Goal: Task Accomplishment & Management: Manage account settings

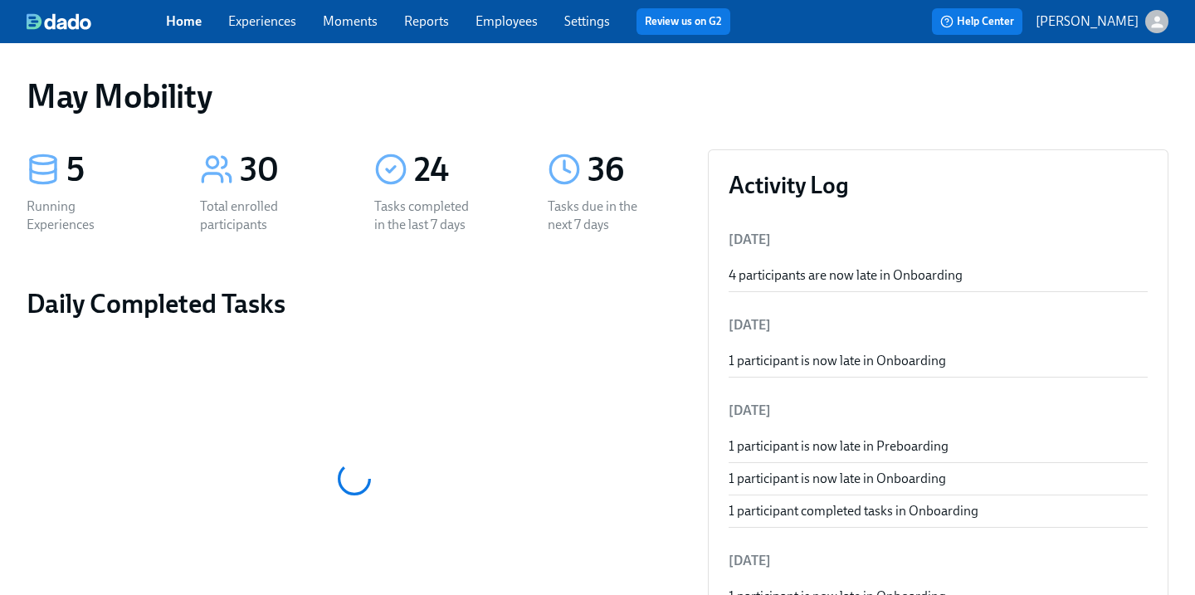
click at [263, 28] on link "Experiences" at bounding box center [262, 21] width 68 height 16
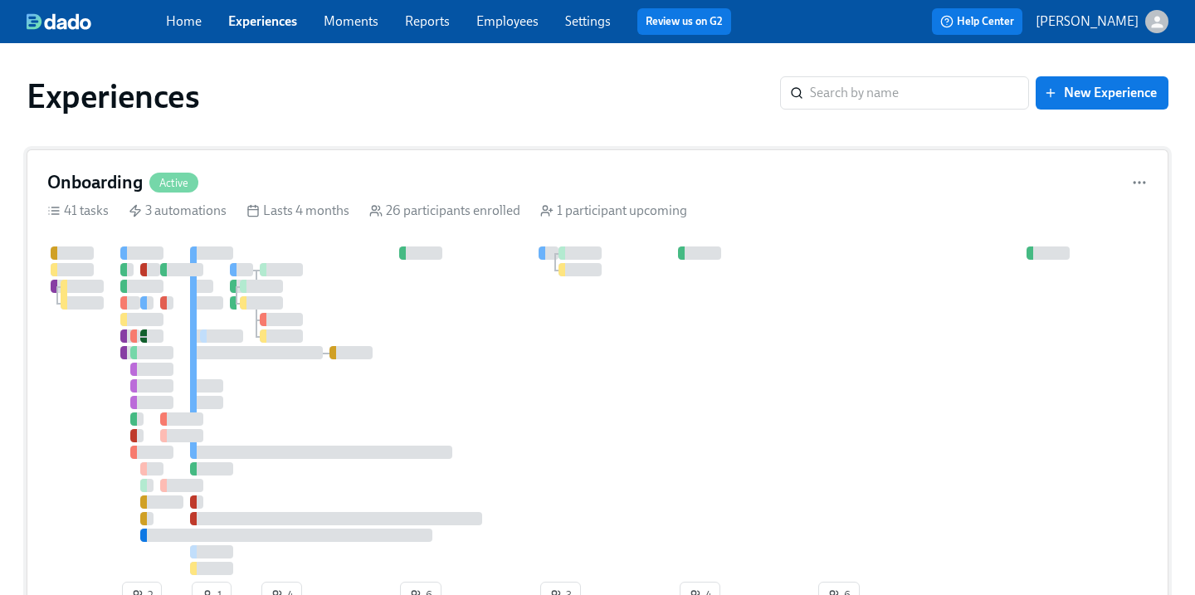
click at [720, 182] on div "Onboarding Active" at bounding box center [597, 182] width 1100 height 25
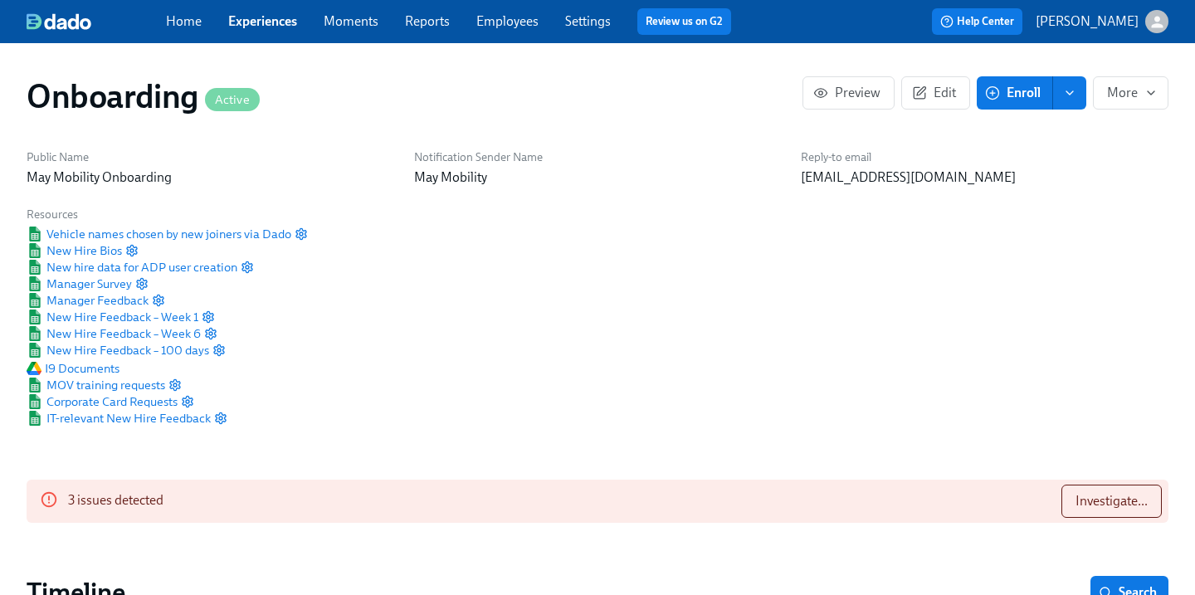
scroll to position [0, 10742]
click at [1102, 509] on span "Investigate..." at bounding box center [1111, 501] width 72 height 17
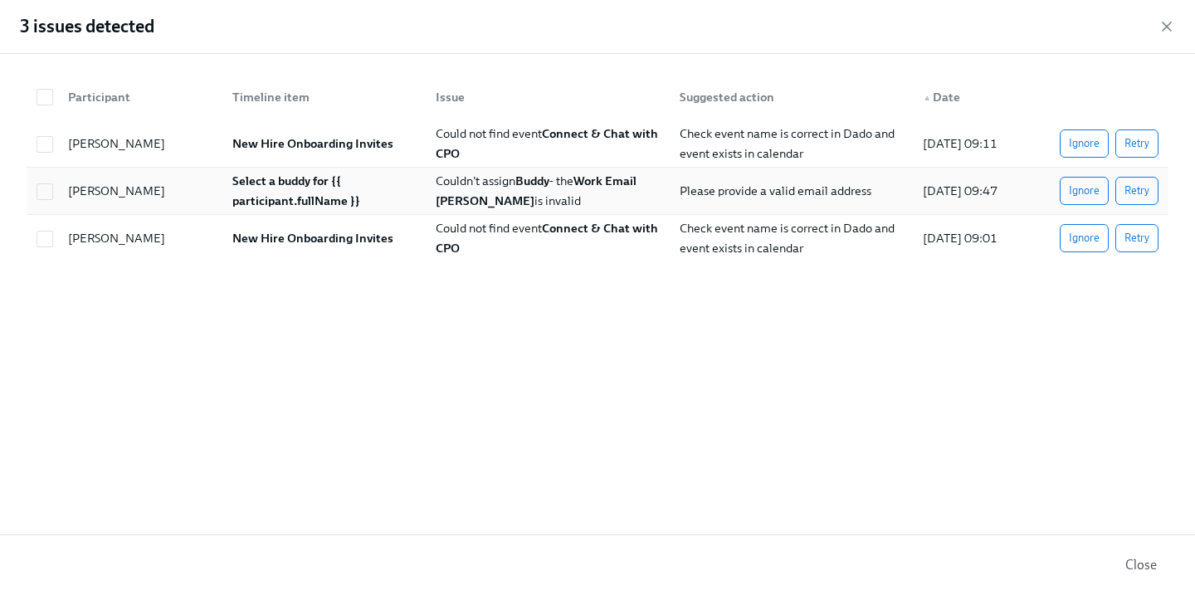
click at [651, 206] on div "Couldn't assign Buddy - the Work Email Paul Candela is invalid" at bounding box center [547, 191] width 236 height 40
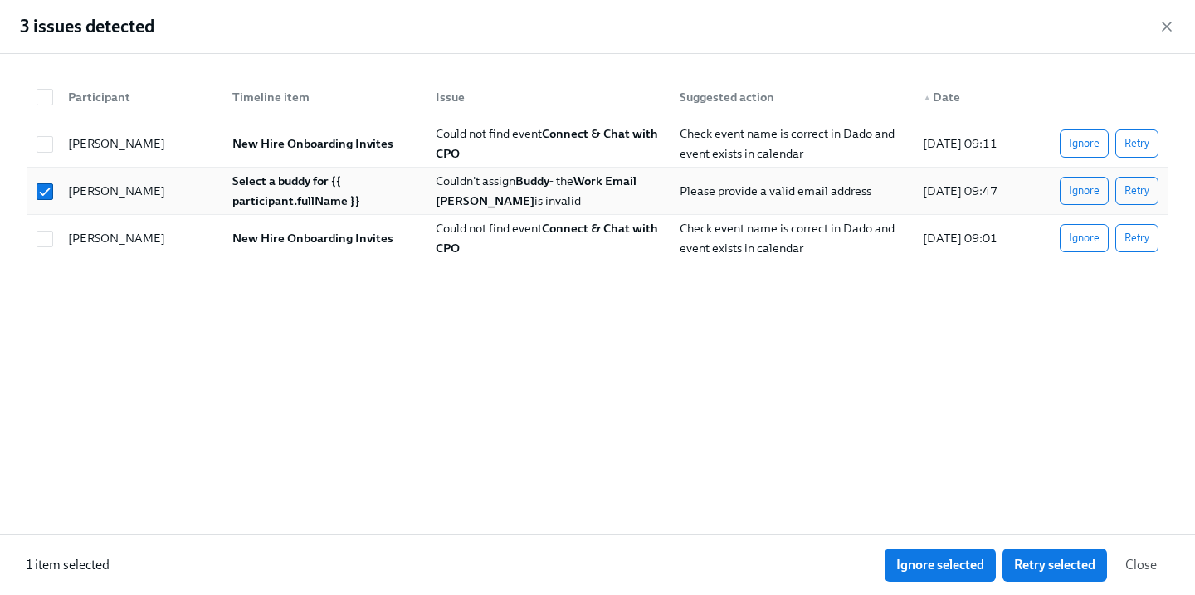
click at [651, 206] on div "Couldn't assign Buddy - the Work Email Paul Candela is invalid" at bounding box center [547, 191] width 236 height 40
checkbox input "false"
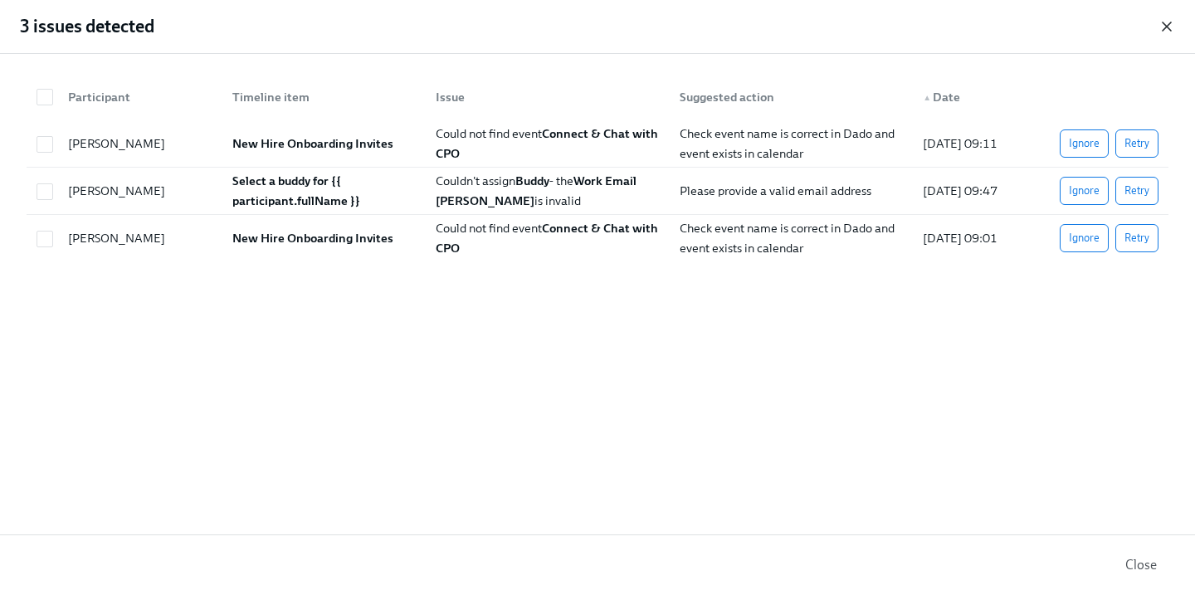
click at [1161, 26] on icon "button" at bounding box center [1166, 26] width 17 height 17
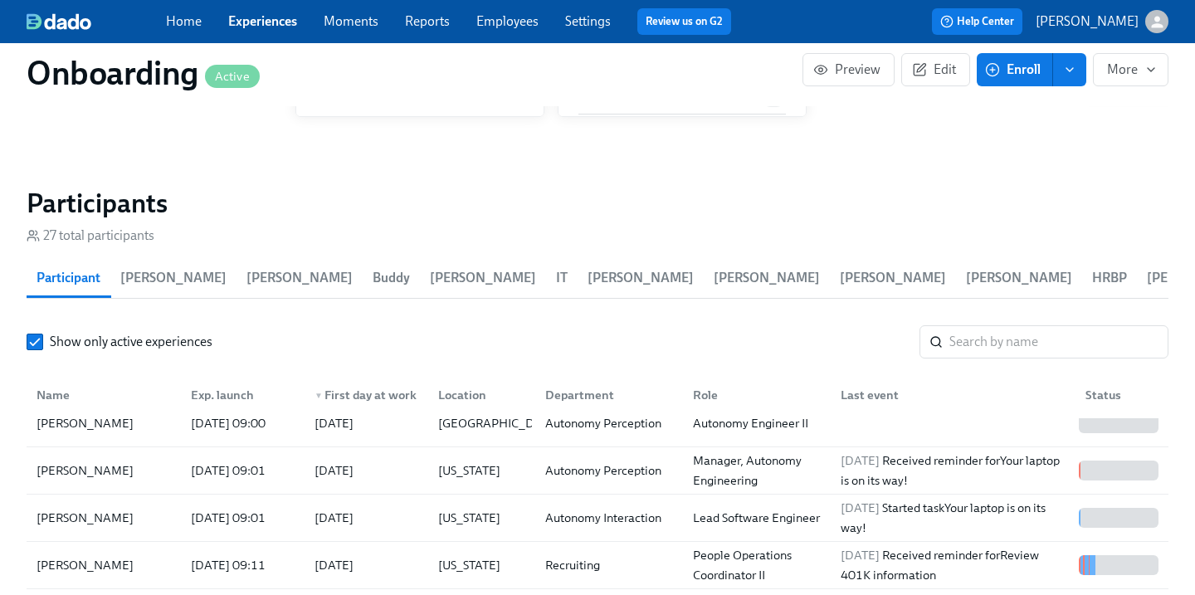
scroll to position [0, 0]
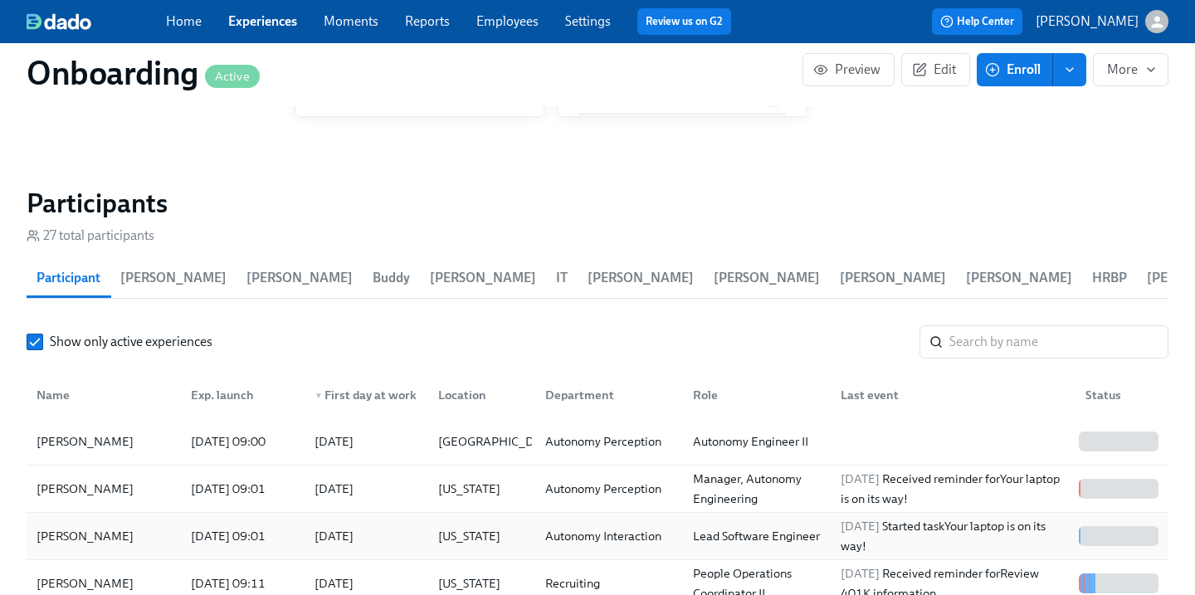
click at [224, 526] on div "2025/09/08 09:01" at bounding box center [228, 536] width 88 height 20
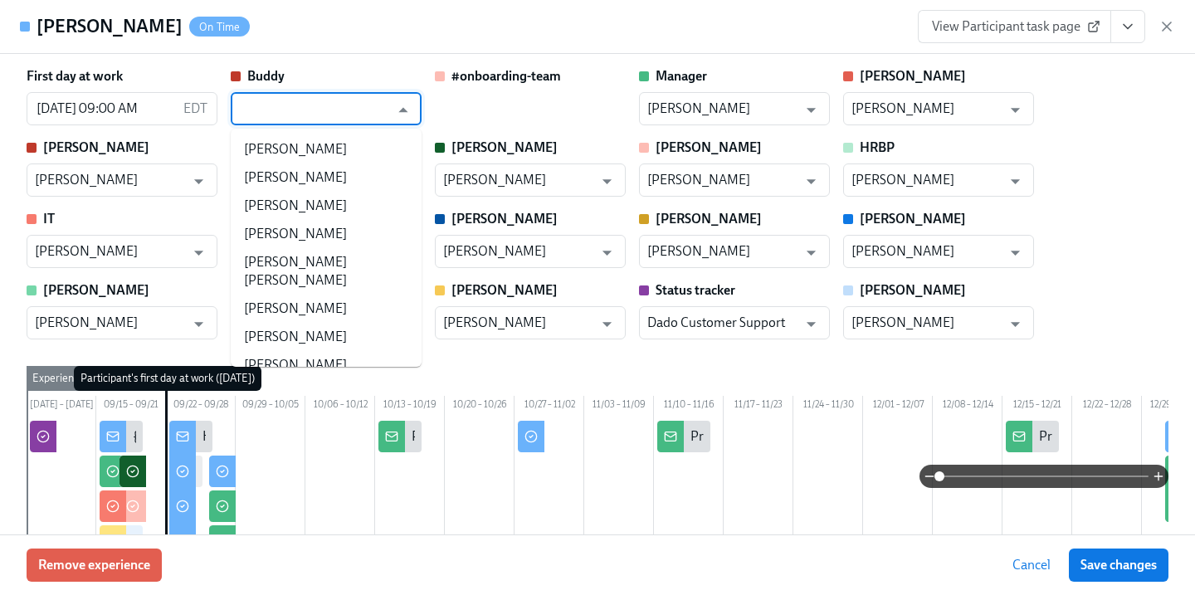
click at [343, 105] on input "text" at bounding box center [314, 108] width 150 height 33
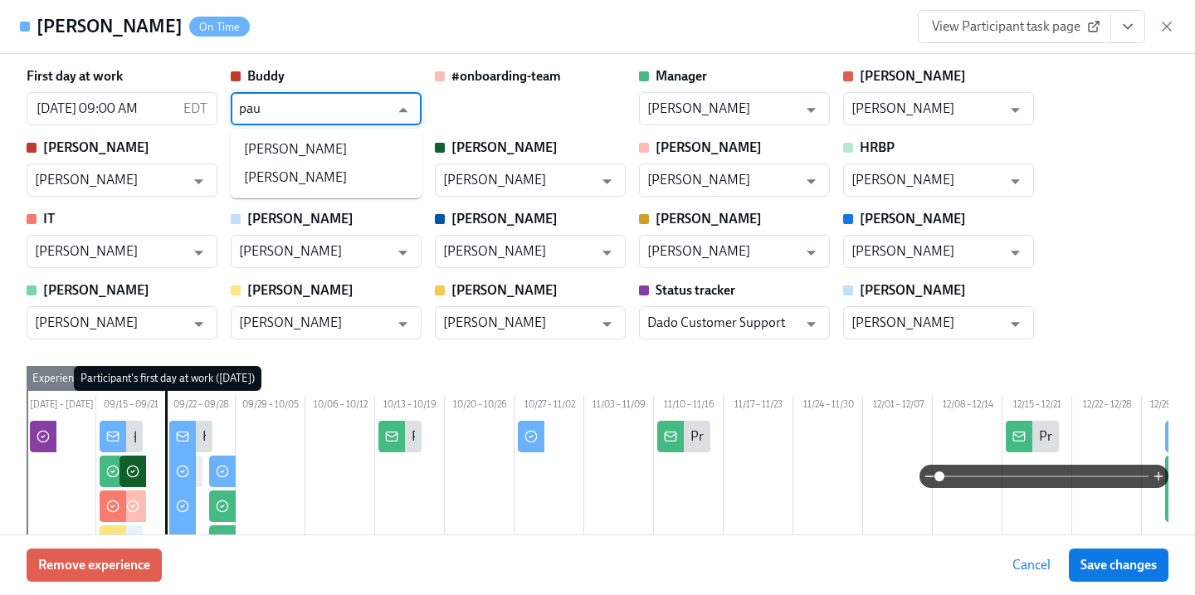
type input "paul"
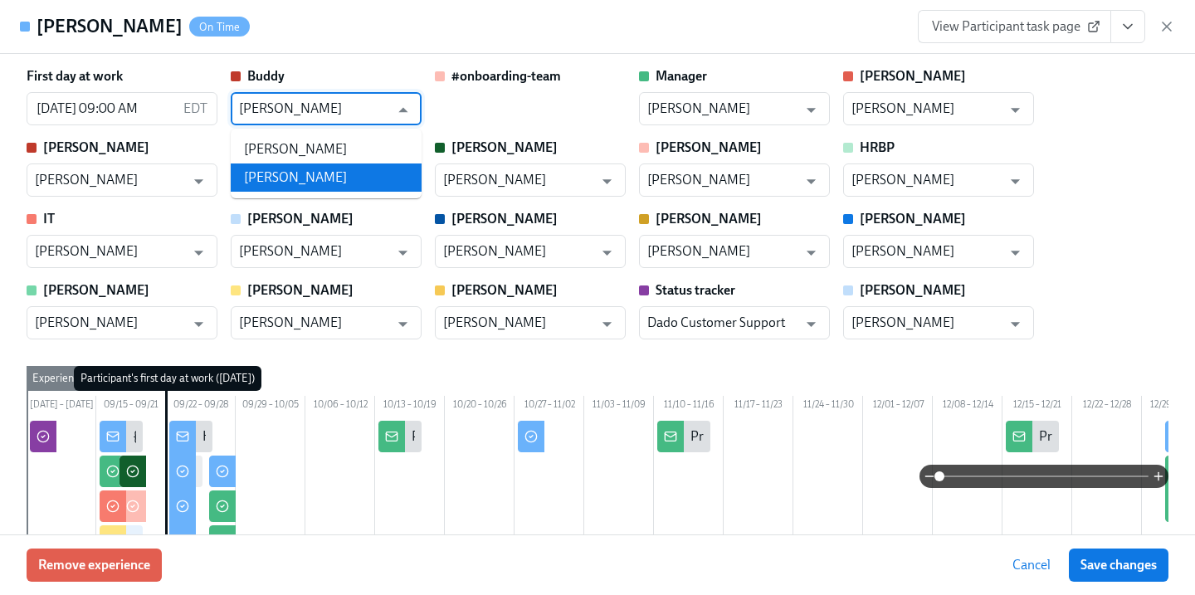
click at [322, 178] on li "Paul Candela" at bounding box center [326, 177] width 191 height 28
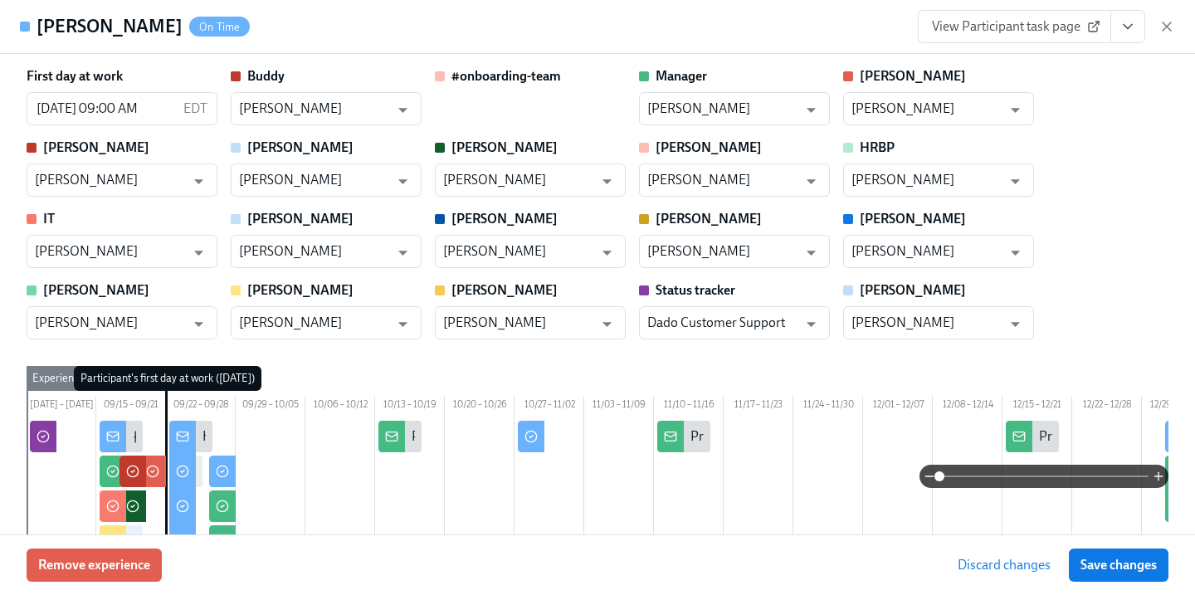
click at [1029, 569] on span "Discard changes" at bounding box center [1003, 565] width 93 height 17
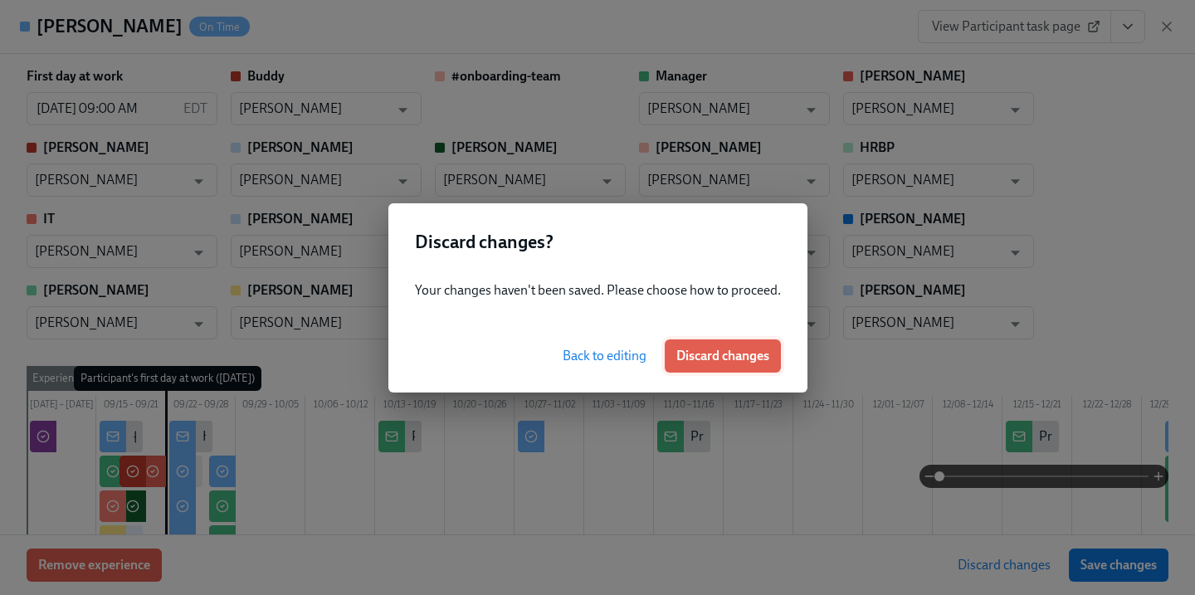
click at [725, 362] on span "Discard changes" at bounding box center [722, 356] width 93 height 17
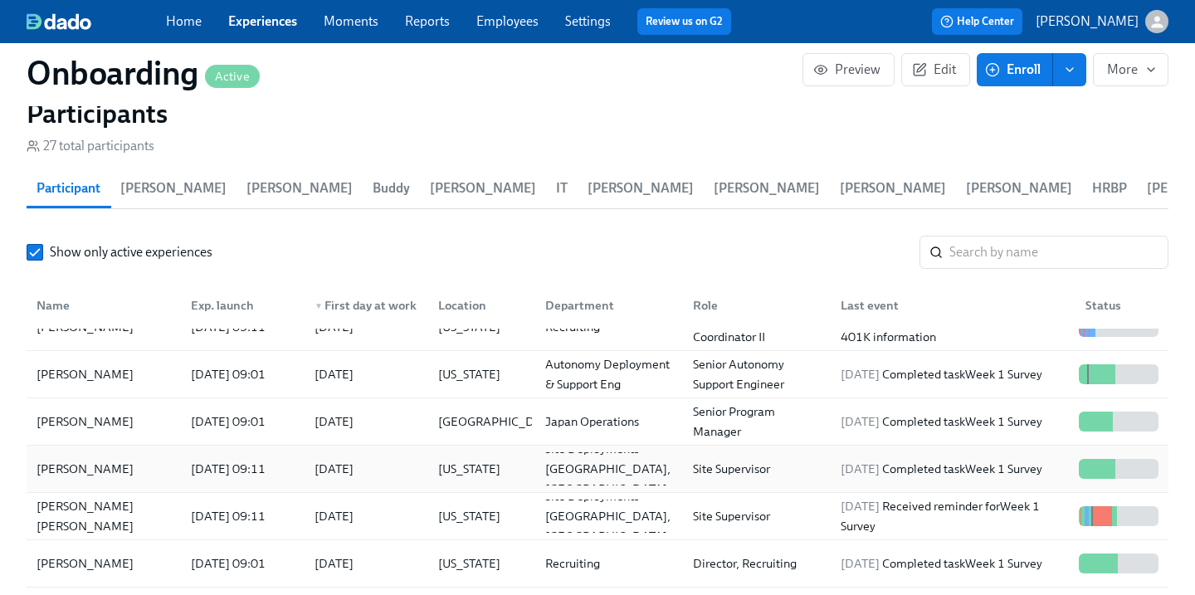
scroll to position [301, 0]
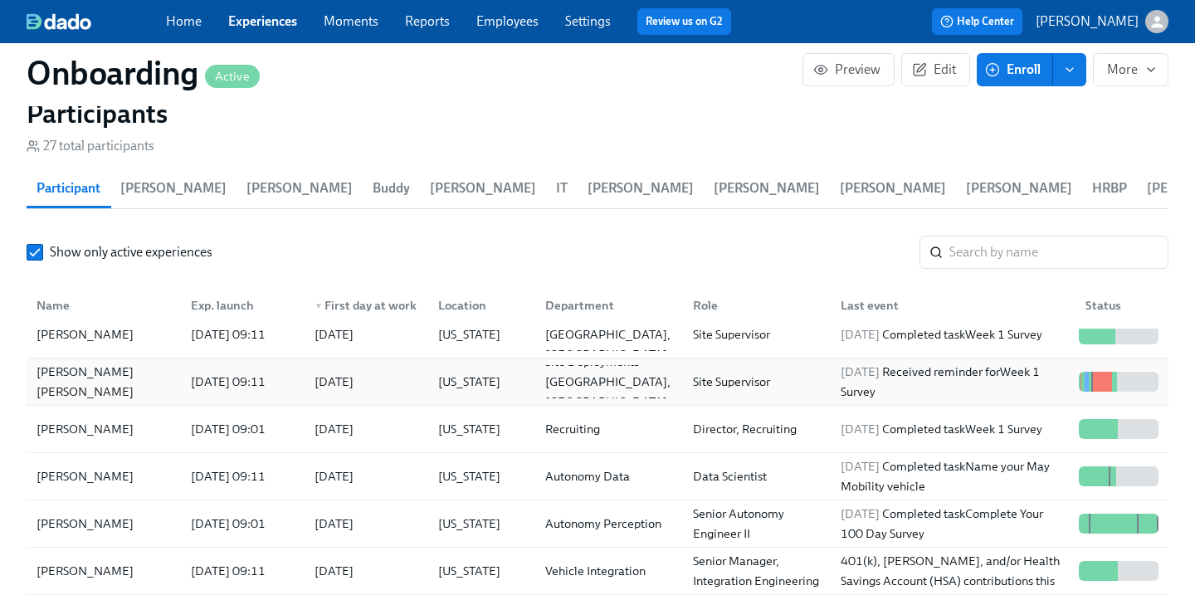
click at [400, 370] on div "2025/09/08" at bounding box center [363, 381] width 124 height 33
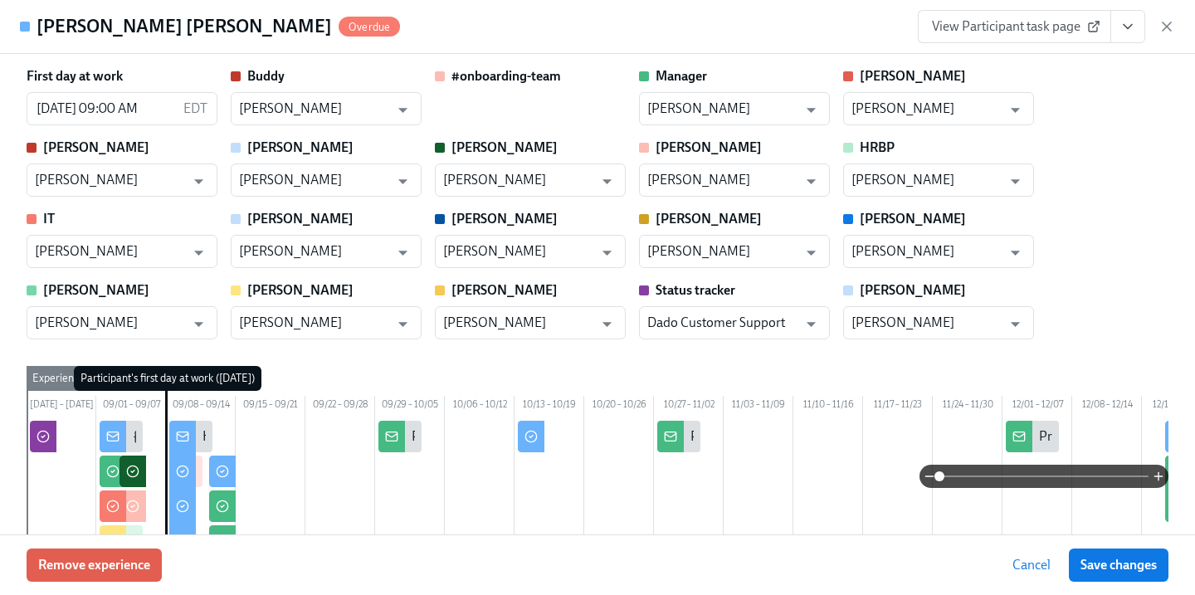
click at [1132, 29] on icon "View task page" at bounding box center [1127, 26] width 17 height 17
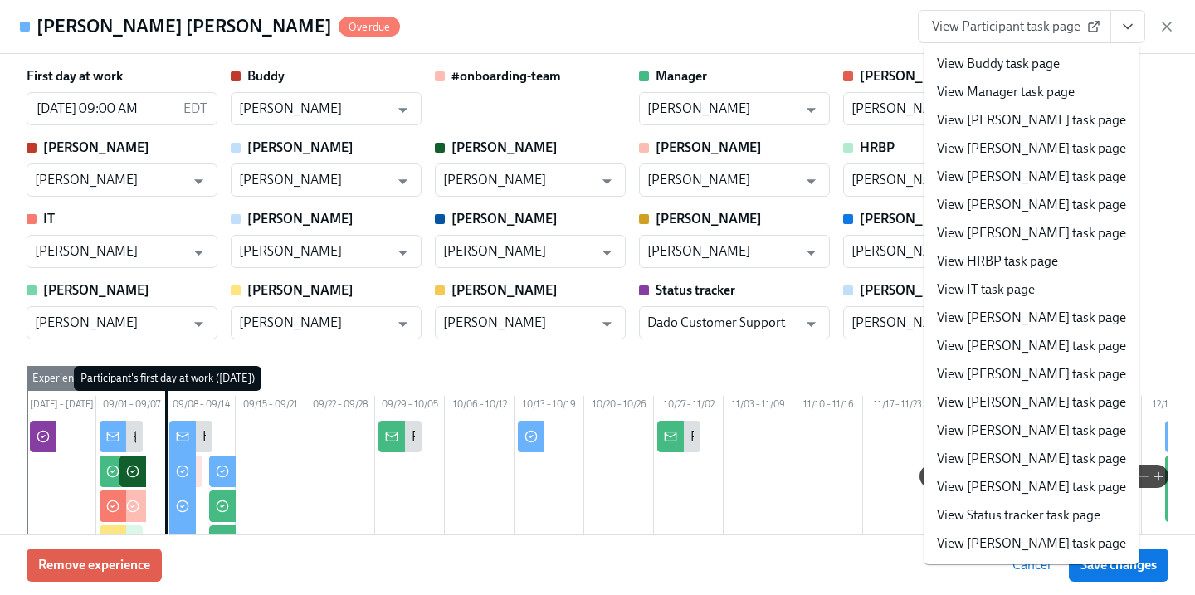
click at [1012, 383] on li "View Kaelyn task page" at bounding box center [1031, 374] width 216 height 28
click at [1053, 372] on link "View Kaelyn task page" at bounding box center [1031, 374] width 189 height 18
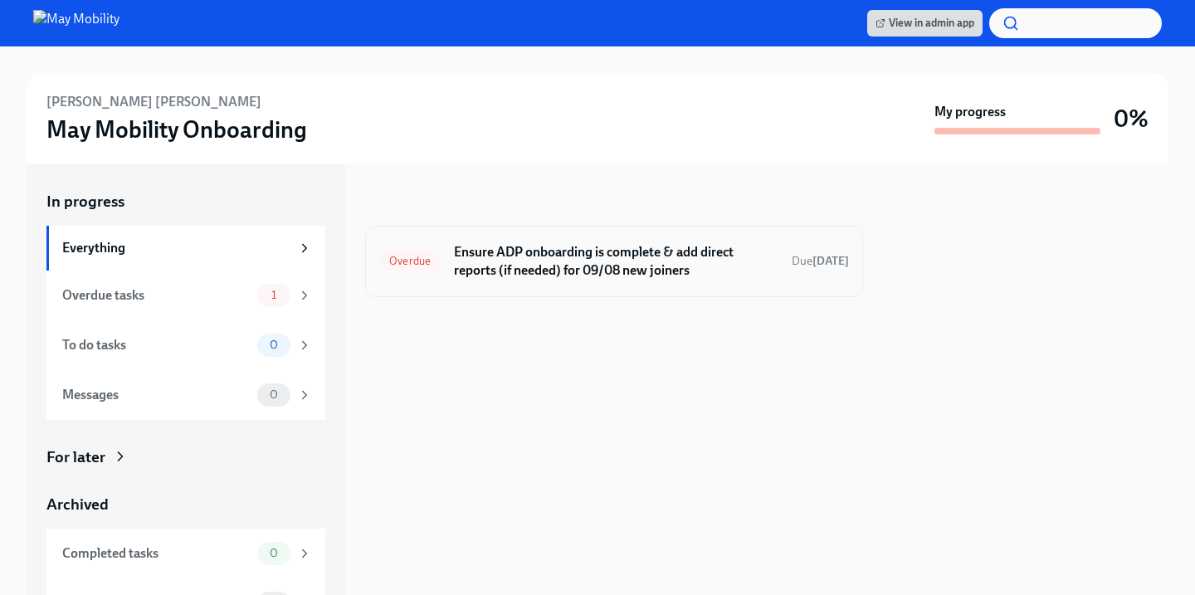
click at [713, 252] on h6 "Ensure ADP onboarding is complete & add direct reports (if needed) for 09/08 ne…" at bounding box center [616, 261] width 324 height 37
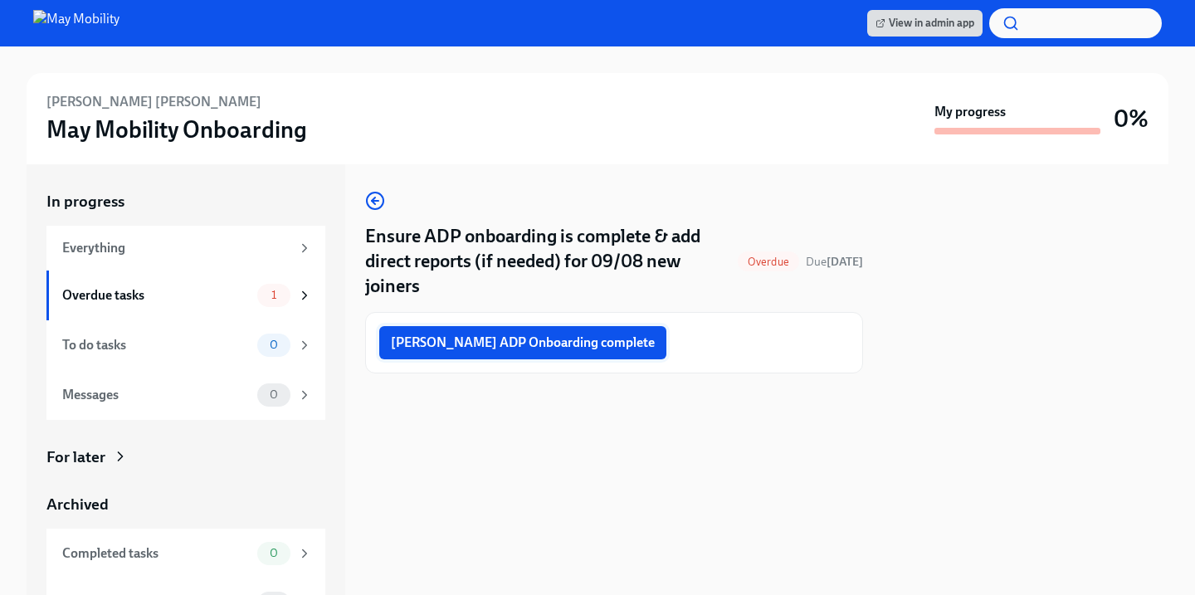
click at [502, 334] on span "[PERSON_NAME] ADP Onboarding complete" at bounding box center [523, 342] width 264 height 17
